Goal: Task Accomplishment & Management: Complete application form

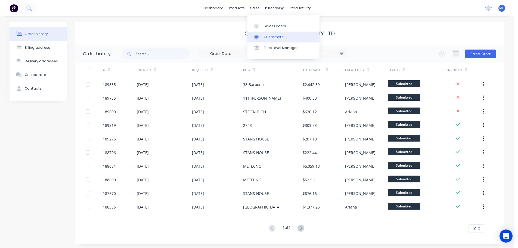
click at [271, 37] on div "Customers" at bounding box center [274, 37] width 20 height 5
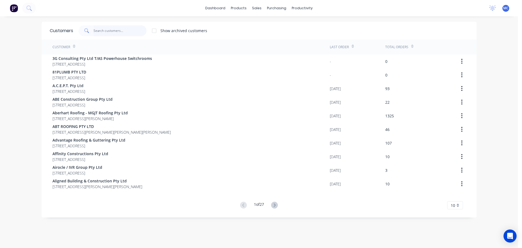
click at [117, 33] on input "text" at bounding box center [120, 30] width 53 height 11
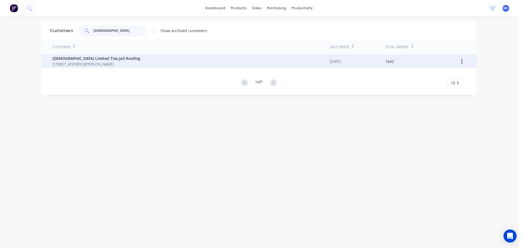
type input "[DEMOGRAPHIC_DATA]"
click at [91, 57] on span "[DEMOGRAPHIC_DATA] Limited T/as Joii Roofing" at bounding box center [97, 58] width 88 height 6
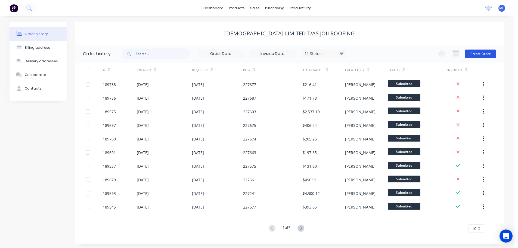
click at [477, 54] on button "Create Order" at bounding box center [481, 54] width 32 height 9
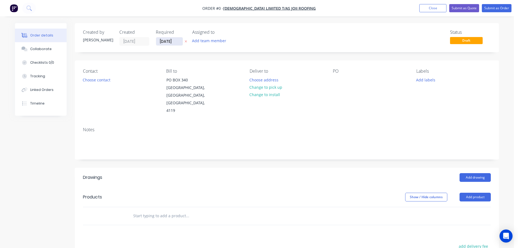
click at [170, 41] on input "[DATE]" at bounding box center [169, 41] width 27 height 8
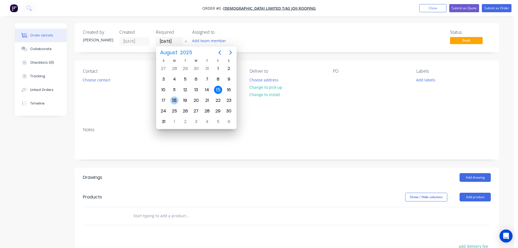
click at [175, 99] on div "18" at bounding box center [174, 100] width 8 height 8
type input "[DATE]"
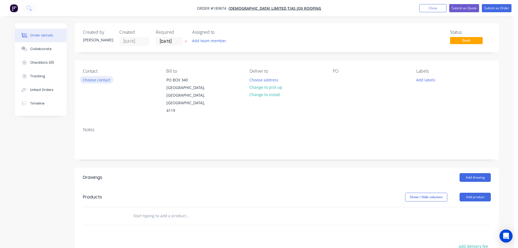
click at [95, 80] on button "Choose contact" at bounding box center [96, 79] width 33 height 7
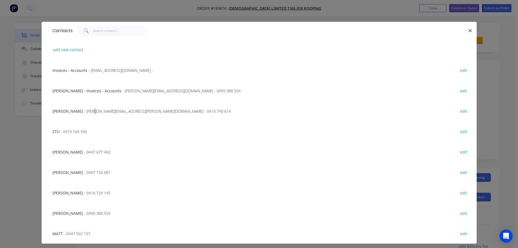
click at [90, 111] on span "- [PERSON_NAME][EMAIL_ADDRESS][PERSON_NAME][DOMAIN_NAME] - 0419 740 614" at bounding box center [157, 111] width 147 height 5
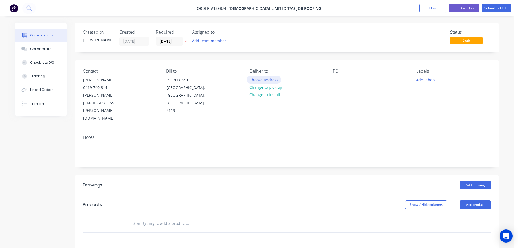
click at [264, 80] on button "Choose address" at bounding box center [264, 79] width 35 height 7
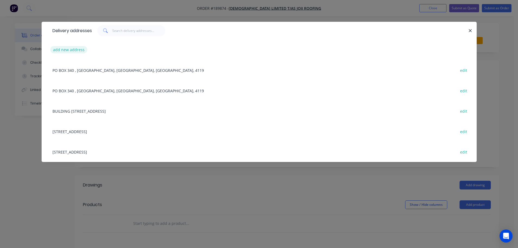
click at [73, 50] on button "add new address" at bounding box center [68, 49] width 37 height 7
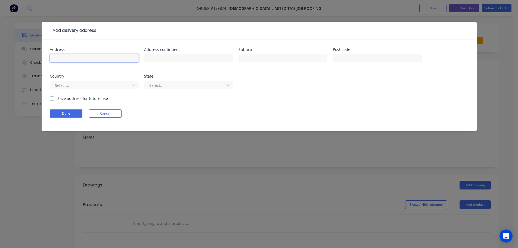
click at [73, 58] on input "text" at bounding box center [94, 58] width 89 height 8
type input "[STREET_ADDRESS]"
type input "[GEOGRAPHIC_DATA]"
click button "Done" at bounding box center [66, 113] width 33 height 8
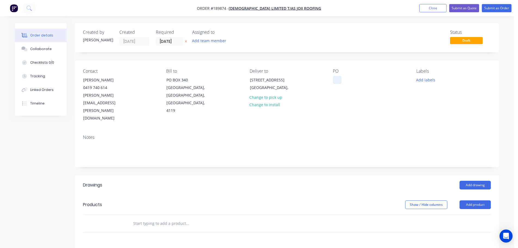
click at [338, 78] on div at bounding box center [337, 80] width 9 height 8
click at [474, 181] on button "Add drawing" at bounding box center [475, 185] width 31 height 9
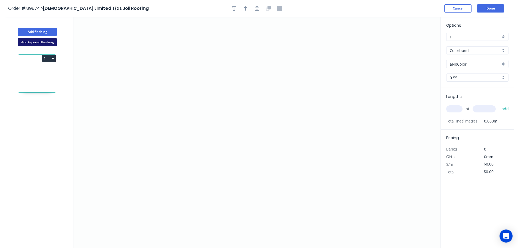
click at [44, 43] on button "Add tapered flashing" at bounding box center [37, 42] width 39 height 8
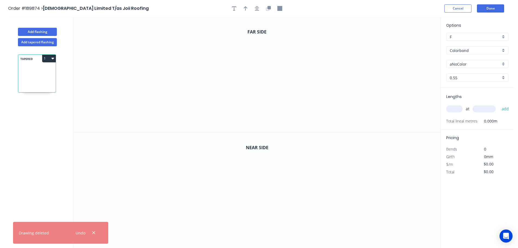
click at [462, 61] on input "aNoColor" at bounding box center [475, 64] width 51 height 6
click at [456, 87] on div "Dune" at bounding box center [478, 87] width 62 height 10
type input "Dune"
click at [456, 109] on input "text" at bounding box center [454, 108] width 16 height 7
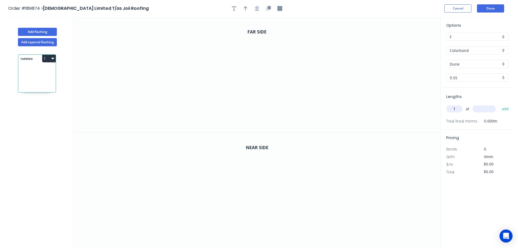
type input "1"
type input "5130"
click at [499, 104] on button "add" at bounding box center [505, 108] width 13 height 9
click at [224, 32] on icon "0" at bounding box center [256, 74] width 367 height 115
click at [285, 33] on icon "0" at bounding box center [256, 74] width 367 height 115
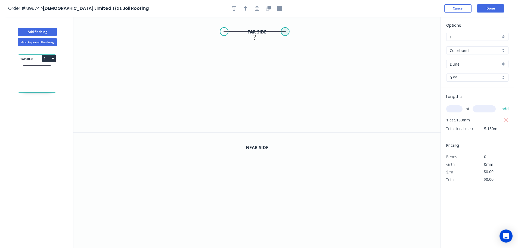
click at [284, 32] on circle at bounding box center [285, 31] width 8 height 8
click at [286, 129] on icon "0 ?" at bounding box center [256, 74] width 367 height 115
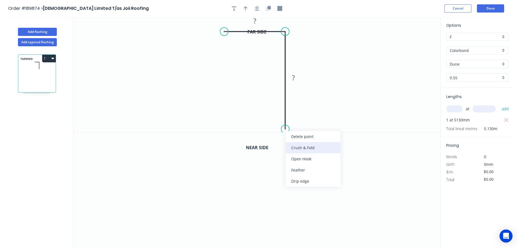
click at [297, 147] on div "Crush & Fold" at bounding box center [313, 147] width 55 height 11
click at [300, 146] on div "Flip bend" at bounding box center [312, 145] width 55 height 11
drag, startPoint x: 306, startPoint y: 118, endPoint x: 267, endPoint y: 122, distance: 39.1
click at [267, 122] on rect at bounding box center [258, 123] width 22 height 11
click at [255, 21] on tspan "?" at bounding box center [255, 20] width 3 height 9
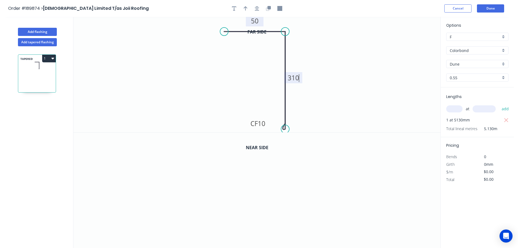
type input "$13.43"
type input "$68.90"
click at [248, 11] on button "button" at bounding box center [246, 8] width 8 height 8
click at [413, 43] on icon at bounding box center [413, 37] width 5 height 17
drag, startPoint x: 413, startPoint y: 43, endPoint x: 337, endPoint y: 48, distance: 76.3
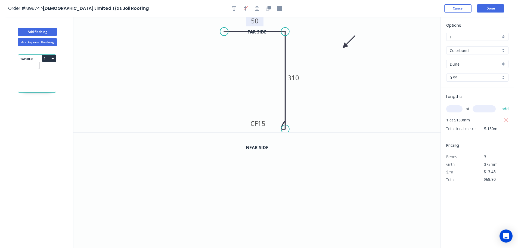
click at [341, 48] on icon at bounding box center [349, 42] width 16 height 16
click at [269, 8] on icon "button" at bounding box center [269, 7] width 3 height 3
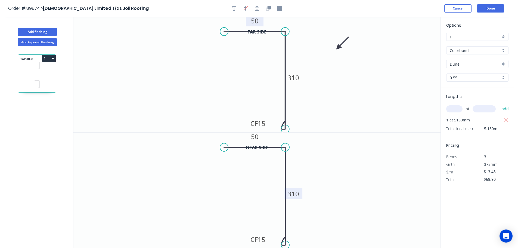
click at [295, 192] on tspan "310" at bounding box center [293, 193] width 11 height 9
type input "$23.35"
click at [51, 58] on button "1" at bounding box center [49, 59] width 14 height 8
click at [7, 71] on button "Duplicate" at bounding box center [30, 71] width 52 height 11
type input "$0.00"
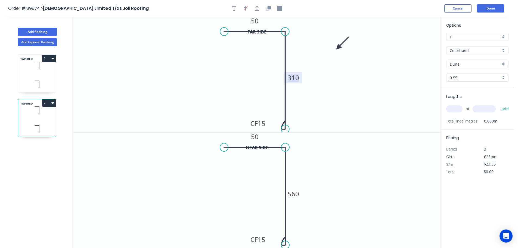
click at [296, 75] on tspan "310" at bounding box center [293, 77] width 11 height 9
click at [295, 194] on tspan "560" at bounding box center [293, 193] width 11 height 9
click at [295, 193] on tspan "560" at bounding box center [293, 193] width 11 height 9
click at [333, 185] on icon "0 50 CF 15 560" at bounding box center [256, 190] width 367 height 116
click at [295, 195] on tspan "560" at bounding box center [293, 193] width 11 height 9
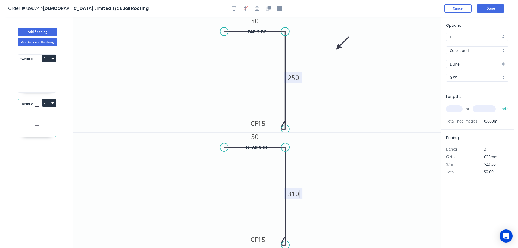
type input "$15.05"
click at [460, 108] on input "text" at bounding box center [454, 108] width 16 height 7
type input "1"
type input "1200"
click at [499, 104] on button "add" at bounding box center [505, 108] width 13 height 9
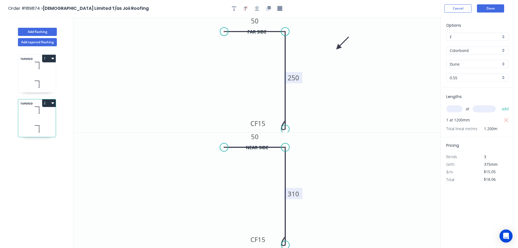
click at [53, 101] on icon "button" at bounding box center [52, 103] width 3 height 4
click at [26, 114] on div "Duplicate" at bounding box center [30, 117] width 42 height 8
type input "$0.00"
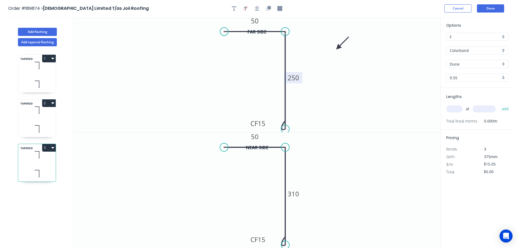
click at [296, 79] on tspan "250" at bounding box center [293, 77] width 11 height 9
click at [297, 193] on tspan "310" at bounding box center [293, 193] width 11 height 9
click at [458, 108] on input "text" at bounding box center [454, 108] width 16 height 7
type input "1"
type input "3600"
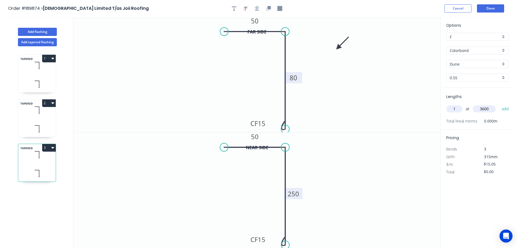
click at [499, 104] on button "add" at bounding box center [505, 108] width 13 height 9
click at [51, 148] on icon "button" at bounding box center [52, 147] width 3 height 4
click at [20, 162] on div "Duplicate" at bounding box center [30, 161] width 42 height 8
type input "$0.00"
click at [294, 77] on tspan "80" at bounding box center [294, 77] width 8 height 9
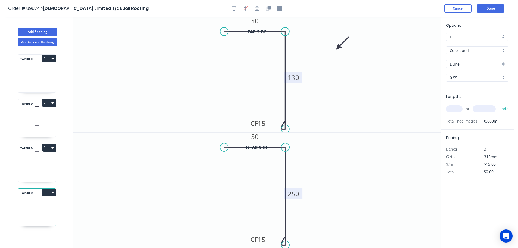
click at [294, 195] on tspan "250" at bounding box center [293, 193] width 11 height 9
click at [454, 107] on input "text" at bounding box center [454, 108] width 16 height 7
type input "$10.90"
type input "1"
type input "1900"
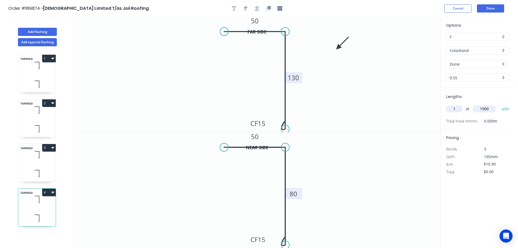
click at [499, 104] on button "add" at bounding box center [505, 108] width 13 height 9
click at [51, 192] on icon "button" at bounding box center [52, 192] width 3 height 4
click at [23, 205] on div "Duplicate" at bounding box center [30, 206] width 42 height 8
type input "$0.00"
click at [296, 77] on tspan "130" at bounding box center [293, 77] width 11 height 9
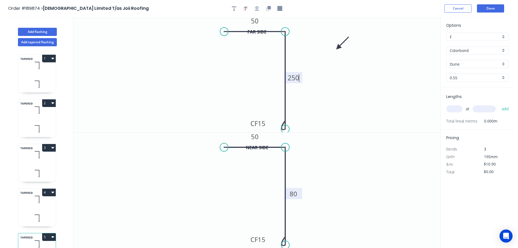
click at [295, 194] on tspan "80" at bounding box center [294, 193] width 8 height 9
type input "$15.05"
click at [453, 109] on input "text" at bounding box center [454, 108] width 16 height 7
type input "1"
type input "2500"
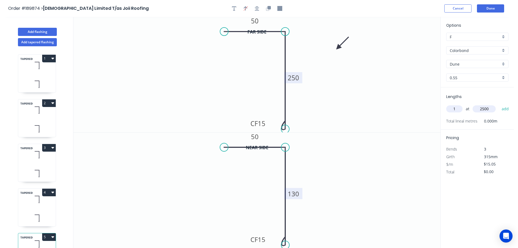
click at [499, 104] on button "add" at bounding box center [505, 108] width 13 height 9
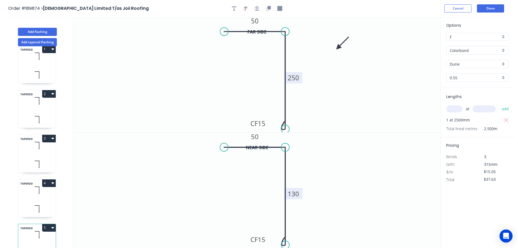
scroll to position [24, 0]
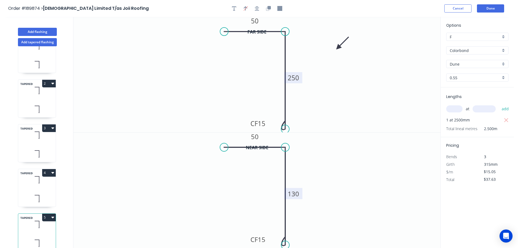
click at [54, 217] on icon "button" at bounding box center [52, 218] width 3 height 2
click at [22, 227] on div "Duplicate" at bounding box center [30, 231] width 42 height 8
type input "$0.00"
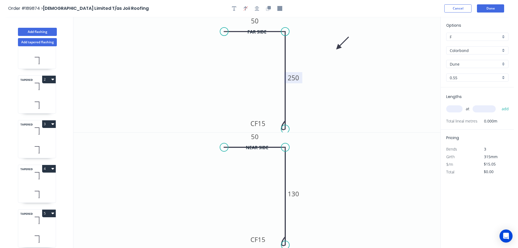
click at [296, 78] on tspan "250" at bounding box center [293, 77] width 11 height 9
click at [293, 195] on tspan "130" at bounding box center [293, 193] width 11 height 9
click at [456, 109] on input "text" at bounding box center [454, 108] width 16 height 7
type input "1"
type input "4650"
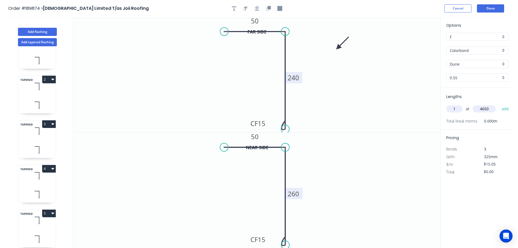
click at [499, 104] on button "add" at bounding box center [505, 108] width 13 height 9
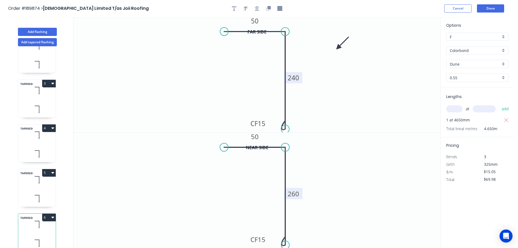
click at [53, 217] on icon "button" at bounding box center [52, 218] width 3 height 2
click at [20, 227] on div "Duplicate" at bounding box center [30, 231] width 42 height 8
type input "$0.00"
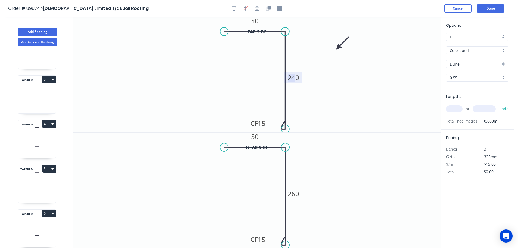
click at [294, 77] on tspan "240" at bounding box center [293, 77] width 11 height 9
click at [294, 194] on tspan "260" at bounding box center [293, 193] width 11 height 9
type input "$23.35"
click at [452, 109] on input "text" at bounding box center [454, 108] width 16 height 7
type input "1"
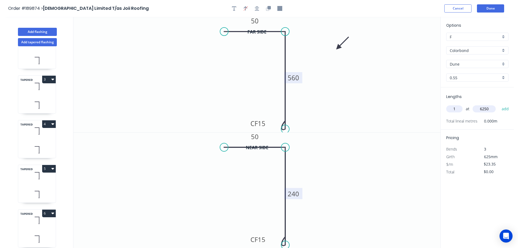
type input "6250"
click at [499, 104] on button "add" at bounding box center [505, 108] width 13 height 9
type input "$145.94"
click at [40, 28] on button "Add flashing" at bounding box center [37, 32] width 39 height 8
type input "$0.00"
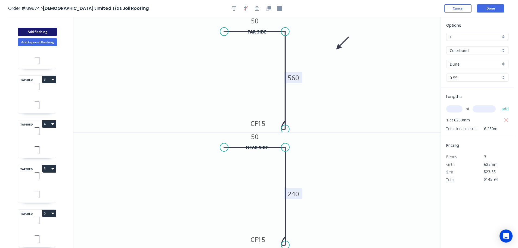
type input "$0.00"
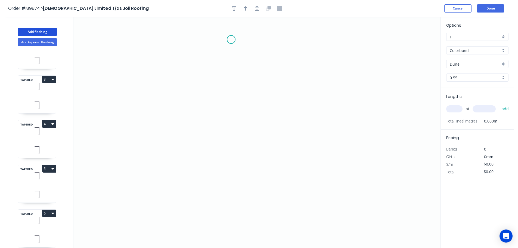
click at [231, 39] on icon "0" at bounding box center [256, 132] width 367 height 231
click at [298, 38] on icon "0" at bounding box center [256, 132] width 367 height 231
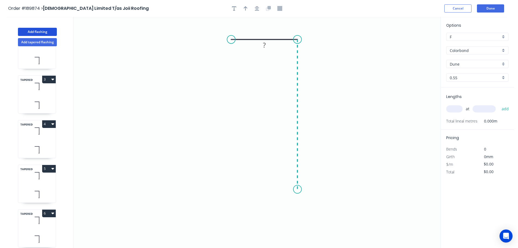
click at [296, 189] on icon "0 ?" at bounding box center [256, 132] width 367 height 231
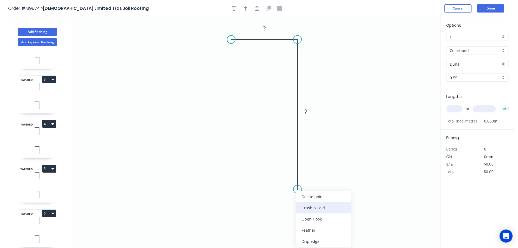
click at [311, 208] on div "Crush & Fold" at bounding box center [323, 207] width 55 height 11
click at [314, 207] on div "Flip bend" at bounding box center [326, 208] width 55 height 11
drag, startPoint x: 317, startPoint y: 177, endPoint x: 265, endPoint y: 181, distance: 52.1
click at [273, 183] on rect at bounding box center [263, 185] width 22 height 11
click at [266, 28] on tspan "?" at bounding box center [264, 28] width 3 height 9
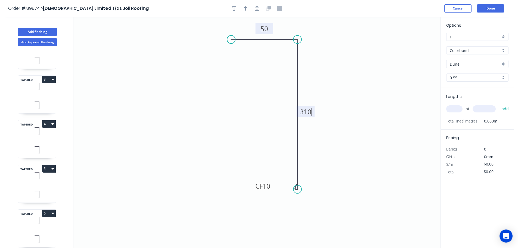
type input "$13.43"
click at [246, 10] on icon "button" at bounding box center [246, 8] width 4 height 5
click at [413, 43] on icon at bounding box center [413, 37] width 5 height 17
drag, startPoint x: 413, startPoint y: 43, endPoint x: 383, endPoint y: 80, distance: 48.0
click at [355, 62] on icon at bounding box center [363, 56] width 16 height 16
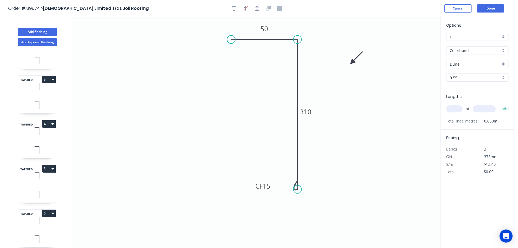
click at [454, 109] on input "text" at bounding box center [454, 108] width 16 height 7
type input "1"
type input "4200"
click at [499, 104] on button "add" at bounding box center [505, 108] width 13 height 9
type input "$56.41"
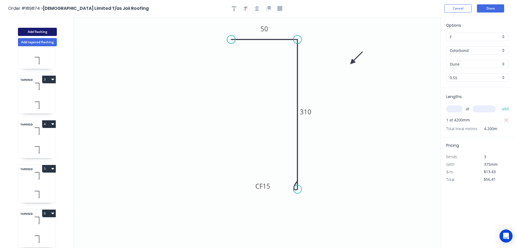
click at [43, 31] on button "Add flashing" at bounding box center [37, 32] width 39 height 8
type input "$0.00"
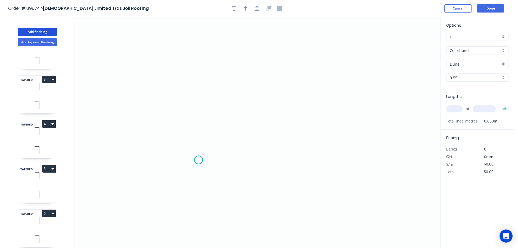
click at [199, 160] on icon "0" at bounding box center [256, 132] width 367 height 231
click at [187, 50] on icon at bounding box center [193, 105] width 12 height 110
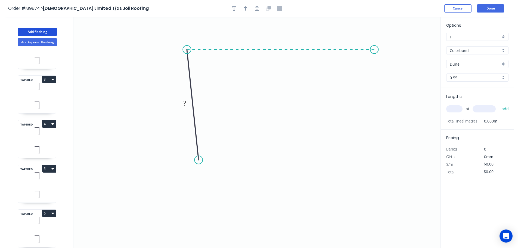
click at [376, 44] on icon "0 ?" at bounding box center [256, 132] width 367 height 231
click at [366, 158] on icon "0 ? ? ? º" at bounding box center [256, 132] width 367 height 231
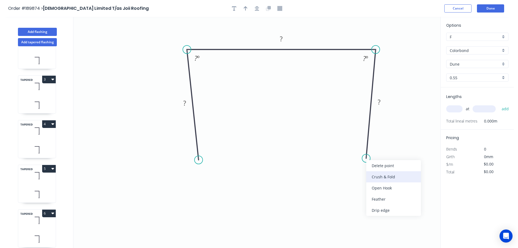
click at [376, 174] on div "Crush & Fold" at bounding box center [393, 176] width 55 height 11
click at [381, 175] on div "Flip bend" at bounding box center [392, 176] width 55 height 11
drag, startPoint x: 388, startPoint y: 146, endPoint x: 344, endPoint y: 149, distance: 43.3
click at [344, 149] on rect at bounding box center [336, 152] width 22 height 11
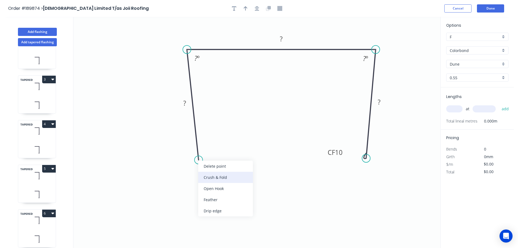
click at [207, 179] on div "Crush & Fold" at bounding box center [225, 177] width 55 height 11
drag, startPoint x: 194, startPoint y: 154, endPoint x: 223, endPoint y: 155, distance: 29.4
click at [222, 155] on rect at bounding box center [232, 156] width 22 height 11
click at [236, 156] on tspan "10" at bounding box center [236, 156] width 8 height 9
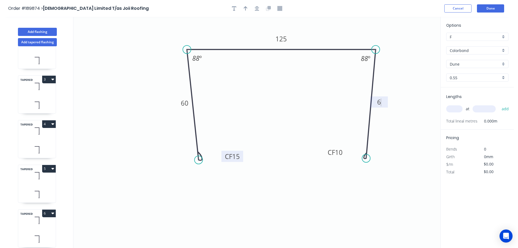
type input "$13.79"
click at [259, 9] on icon "button" at bounding box center [257, 8] width 4 height 5
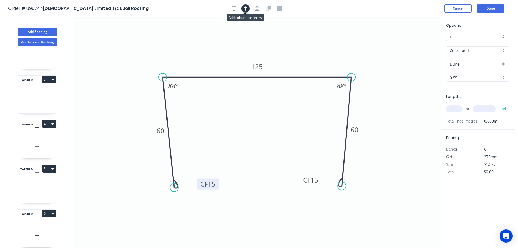
click at [247, 8] on icon "button" at bounding box center [246, 8] width 4 height 5
click at [414, 44] on icon at bounding box center [413, 37] width 5 height 17
drag, startPoint x: 414, startPoint y: 44, endPoint x: 385, endPoint y: 47, distance: 29.0
click at [385, 47] on icon at bounding box center [390, 42] width 16 height 16
click at [451, 107] on input "text" at bounding box center [454, 108] width 16 height 7
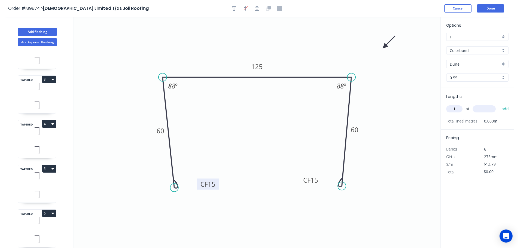
type input "1"
type input "1000"
click at [499, 104] on button "add" at bounding box center [505, 108] width 13 height 9
type input "$13.79"
type input "1"
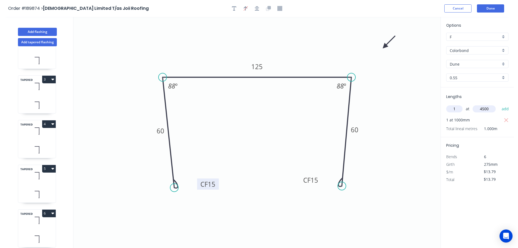
type input "4500"
click at [499, 104] on button "add" at bounding box center [505, 108] width 13 height 9
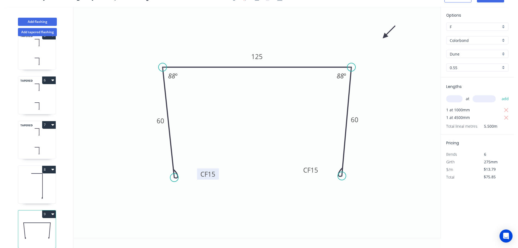
scroll to position [202, 0]
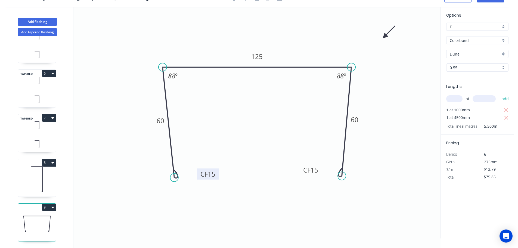
click at [53, 205] on icon "button" at bounding box center [52, 207] width 3 height 4
click at [23, 217] on div "Duplicate" at bounding box center [30, 221] width 42 height 8
type input "$0.00"
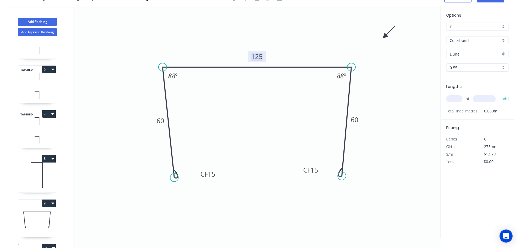
click at [258, 56] on tspan "125" at bounding box center [256, 56] width 11 height 9
click at [455, 97] on input "text" at bounding box center [454, 98] width 16 height 7
type input "1"
type input "5500"
click at [499, 94] on button "add" at bounding box center [505, 98] width 13 height 9
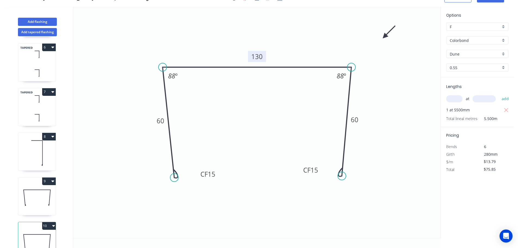
scroll to position [247, 0]
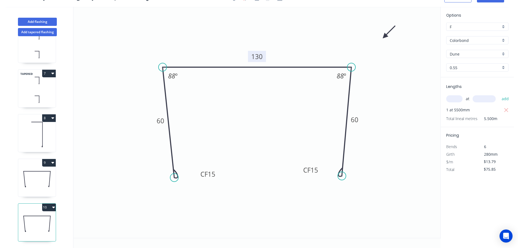
click at [51, 203] on button "10" at bounding box center [49, 207] width 14 height 8
click at [19, 219] on div "Duplicate" at bounding box center [30, 221] width 42 height 8
type input "$0.00"
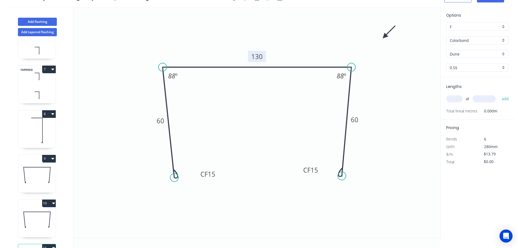
click at [258, 58] on tspan "130" at bounding box center [256, 56] width 11 height 9
click at [456, 99] on input "text" at bounding box center [454, 98] width 16 height 7
type input "1"
type input "3800"
click at [499, 94] on button "add" at bounding box center [505, 98] width 13 height 9
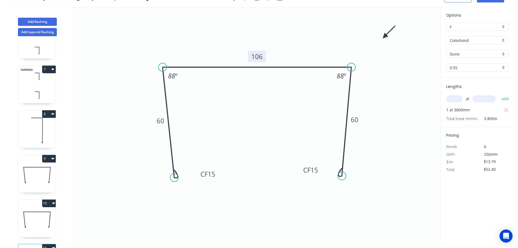
click at [53, 204] on icon "button" at bounding box center [53, 203] width 3 height 4
click at [23, 215] on div "Duplicate" at bounding box center [30, 217] width 42 height 8
type input "$0.00"
click at [258, 57] on tspan "130" at bounding box center [256, 56] width 11 height 9
click at [456, 99] on input "text" at bounding box center [454, 98] width 16 height 7
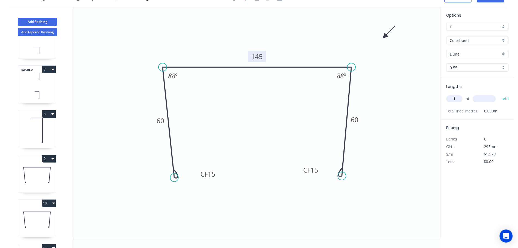
type input "1"
type input "1500"
click at [499, 94] on button "add" at bounding box center [505, 98] width 13 height 9
click at [54, 204] on icon "button" at bounding box center [53, 203] width 3 height 2
click at [20, 215] on div "Duplicate" at bounding box center [30, 217] width 42 height 8
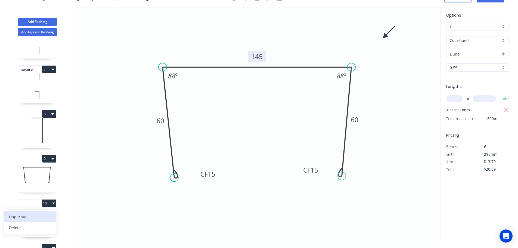
type input "$0.00"
click at [264, 53] on rect at bounding box center [257, 56] width 18 height 11
click at [258, 58] on tspan "130" at bounding box center [256, 56] width 11 height 9
click at [457, 98] on input "text" at bounding box center [454, 98] width 16 height 7
type input "1"
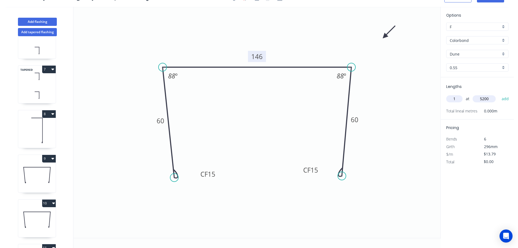
type input "5200"
click at [499, 94] on button "add" at bounding box center [505, 98] width 13 height 9
click at [54, 203] on icon "button" at bounding box center [53, 203] width 3 height 2
click at [24, 217] on div "Duplicate" at bounding box center [30, 217] width 42 height 8
type input "$0.00"
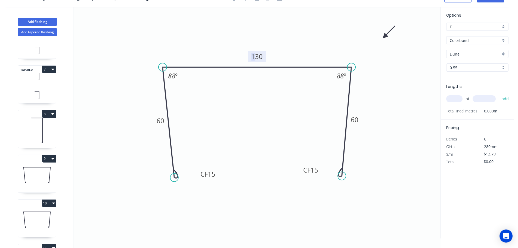
click at [256, 54] on tspan "130" at bounding box center [256, 56] width 11 height 9
click at [458, 101] on input "text" at bounding box center [454, 98] width 16 height 7
type input "1"
type input "5000"
click at [499, 94] on button "add" at bounding box center [505, 98] width 13 height 9
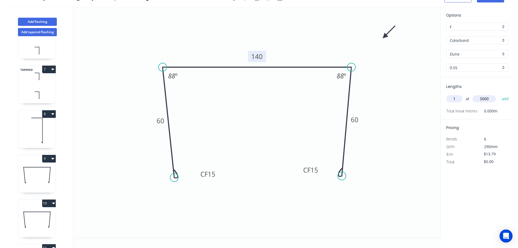
type input "$68.95"
click at [38, 32] on button "Add tapered flashing" at bounding box center [37, 32] width 39 height 8
type input "$0.00"
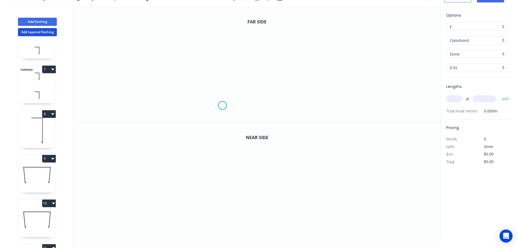
click at [223, 106] on icon "0" at bounding box center [256, 64] width 367 height 115
click at [213, 28] on icon at bounding box center [218, 67] width 10 height 78
click at [362, 20] on icon "0 ?" at bounding box center [256, 64] width 367 height 115
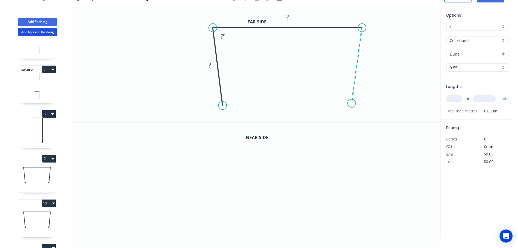
click at [352, 103] on icon "0 ? ? ? º" at bounding box center [256, 64] width 367 height 115
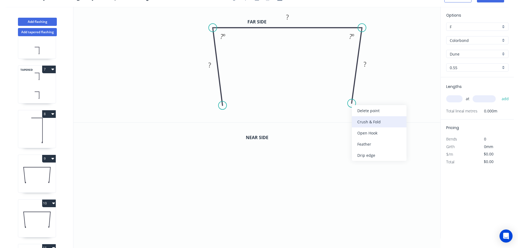
click at [365, 122] on div "Crush & Fold" at bounding box center [379, 121] width 55 height 11
click at [369, 122] on div "Flip bend" at bounding box center [380, 122] width 55 height 11
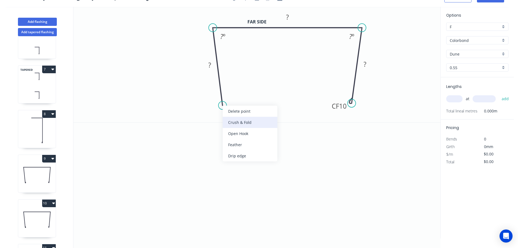
click at [233, 123] on div "Crush & Fold" at bounding box center [250, 122] width 55 height 11
drag, startPoint x: 215, startPoint y: 99, endPoint x: 240, endPoint y: 101, distance: 25.7
click at [240, 101] on rect at bounding box center [248, 103] width 22 height 11
click at [251, 103] on tspan "10" at bounding box center [252, 103] width 8 height 9
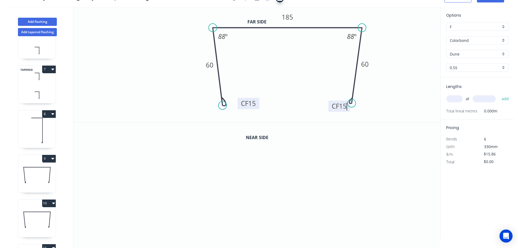
scroll to position [0, 0]
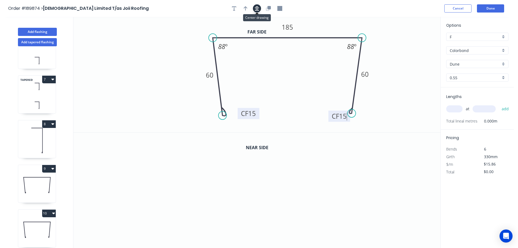
click at [256, 9] on icon "button" at bounding box center [257, 8] width 4 height 4
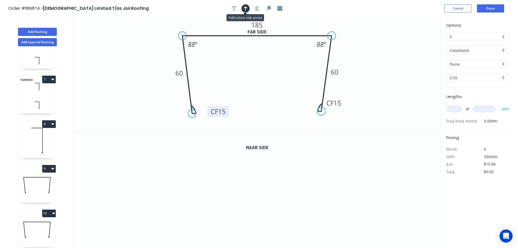
click at [246, 9] on icon "button" at bounding box center [246, 8] width 4 height 5
click at [414, 43] on icon at bounding box center [413, 37] width 5 height 17
drag, startPoint x: 414, startPoint y: 43, endPoint x: 371, endPoint y: 49, distance: 43.1
click at [379, 48] on icon at bounding box center [387, 42] width 16 height 16
drag, startPoint x: 342, startPoint y: 104, endPoint x: 297, endPoint y: 111, distance: 45.9
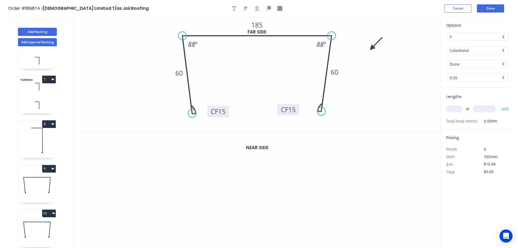
click at [297, 111] on rect at bounding box center [288, 109] width 22 height 11
drag, startPoint x: 271, startPoint y: 9, endPoint x: 249, endPoint y: 41, distance: 38.8
click at [270, 9] on icon "button" at bounding box center [269, 7] width 3 height 3
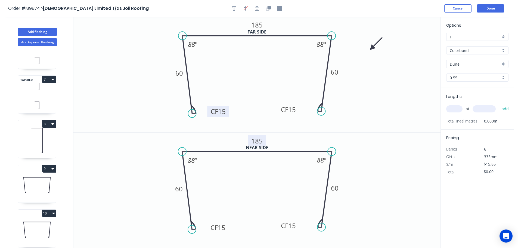
click at [257, 140] on tspan "185" at bounding box center [256, 140] width 11 height 9
click at [458, 108] on input "text" at bounding box center [454, 108] width 16 height 7
type input "$17.48"
type input "1"
type input "1800"
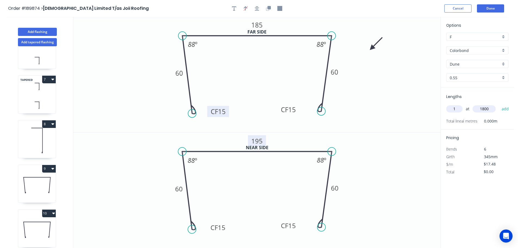
click at [499, 104] on button "add" at bounding box center [505, 108] width 13 height 9
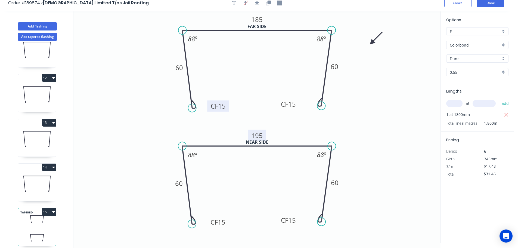
scroll to position [10, 0]
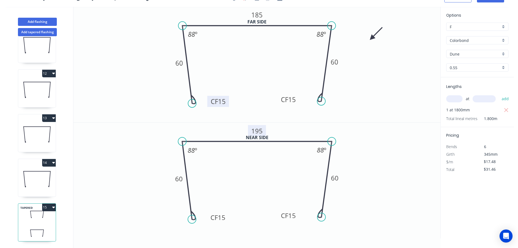
click at [54, 206] on icon "button" at bounding box center [53, 207] width 3 height 2
click at [27, 217] on div "Duplicate" at bounding box center [30, 221] width 42 height 8
type input "$0.00"
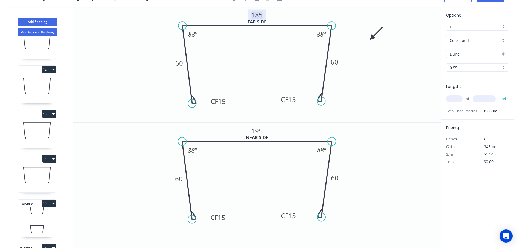
click at [258, 14] on tspan "185" at bounding box center [256, 14] width 11 height 9
click at [257, 131] on tspan "195" at bounding box center [256, 130] width 11 height 9
type input "$15.41"
click at [456, 100] on input "text" at bounding box center [454, 98] width 16 height 7
type input "1"
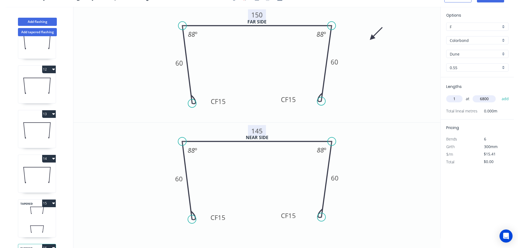
type input "6800"
click at [499, 94] on button "add" at bounding box center [505, 98] width 13 height 9
type input "$104.79"
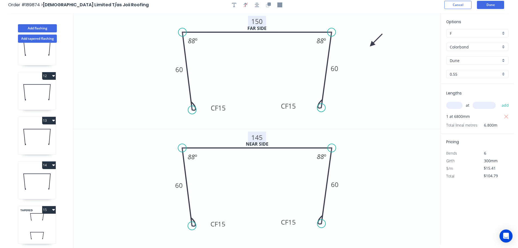
scroll to position [0, 0]
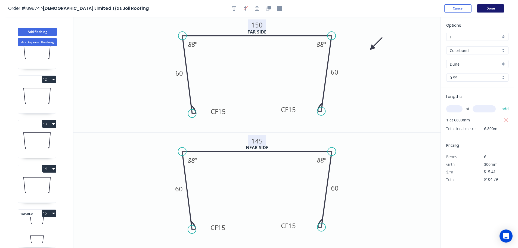
click at [490, 7] on button "Done" at bounding box center [490, 8] width 27 height 8
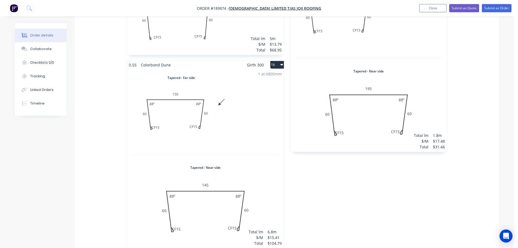
scroll to position [1197, 0]
click at [496, 7] on button "Submit as Order" at bounding box center [497, 8] width 30 height 8
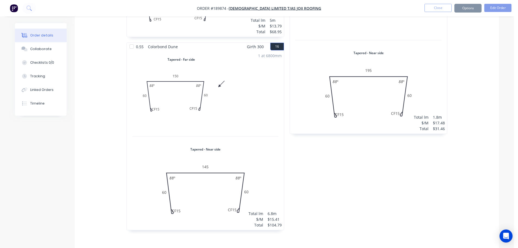
scroll to position [0, 0]
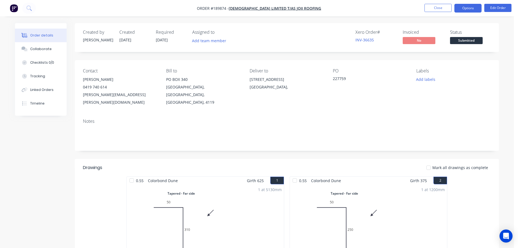
click at [477, 10] on button "Options" at bounding box center [468, 8] width 27 height 9
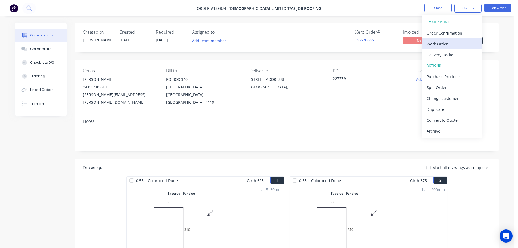
click at [431, 45] on div "Work Order" at bounding box center [452, 44] width 50 height 8
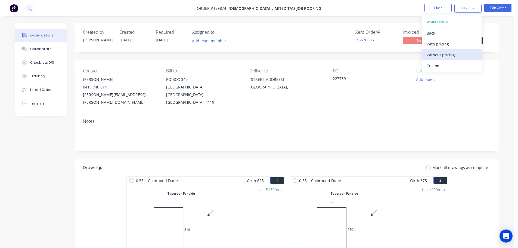
click at [428, 54] on div "Without pricing" at bounding box center [452, 55] width 50 height 8
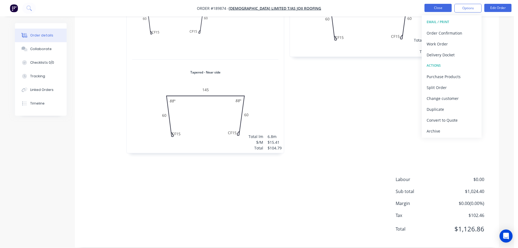
click at [440, 7] on button "Close" at bounding box center [438, 8] width 27 height 8
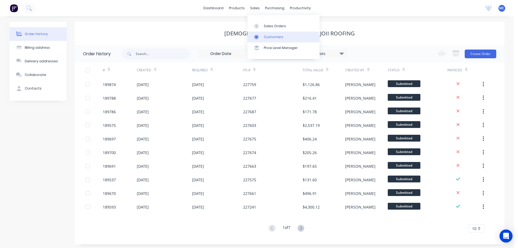
click at [271, 35] on div "Customers" at bounding box center [274, 37] width 20 height 5
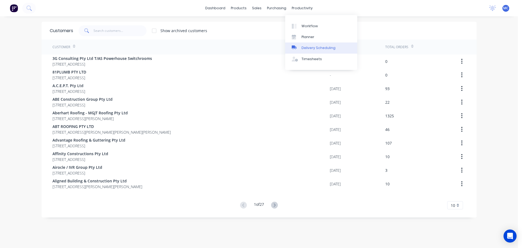
click at [317, 47] on div "Delivery Scheduling" at bounding box center [319, 47] width 34 height 5
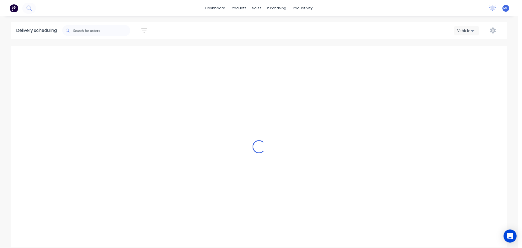
scroll to position [0, 0]
click at [147, 31] on icon "button" at bounding box center [144, 30] width 6 height 7
click at [123, 51] on input at bounding box center [119, 51] width 51 height 8
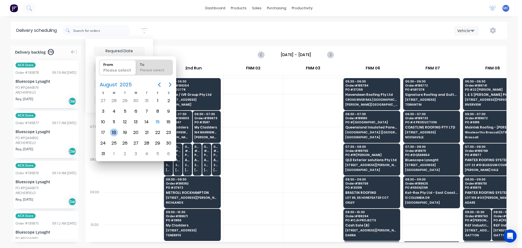
click at [113, 132] on div "18" at bounding box center [114, 132] width 8 height 8
type input "[DATE]"
radio input "false"
radio input "true"
click at [113, 132] on div "18" at bounding box center [114, 132] width 8 height 8
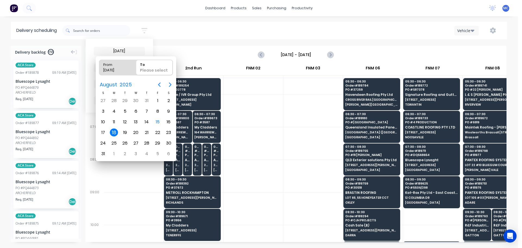
type input "[DATE] - [DATE]"
